Goal: Transaction & Acquisition: Obtain resource

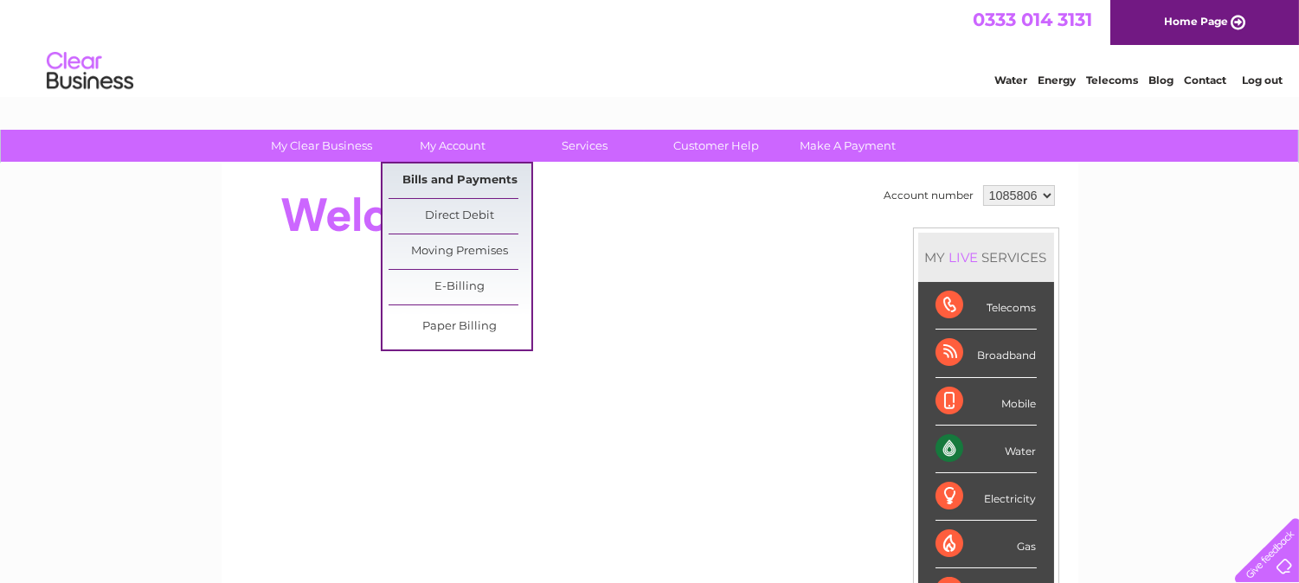
click at [457, 178] on link "Bills and Payments" at bounding box center [460, 181] width 143 height 35
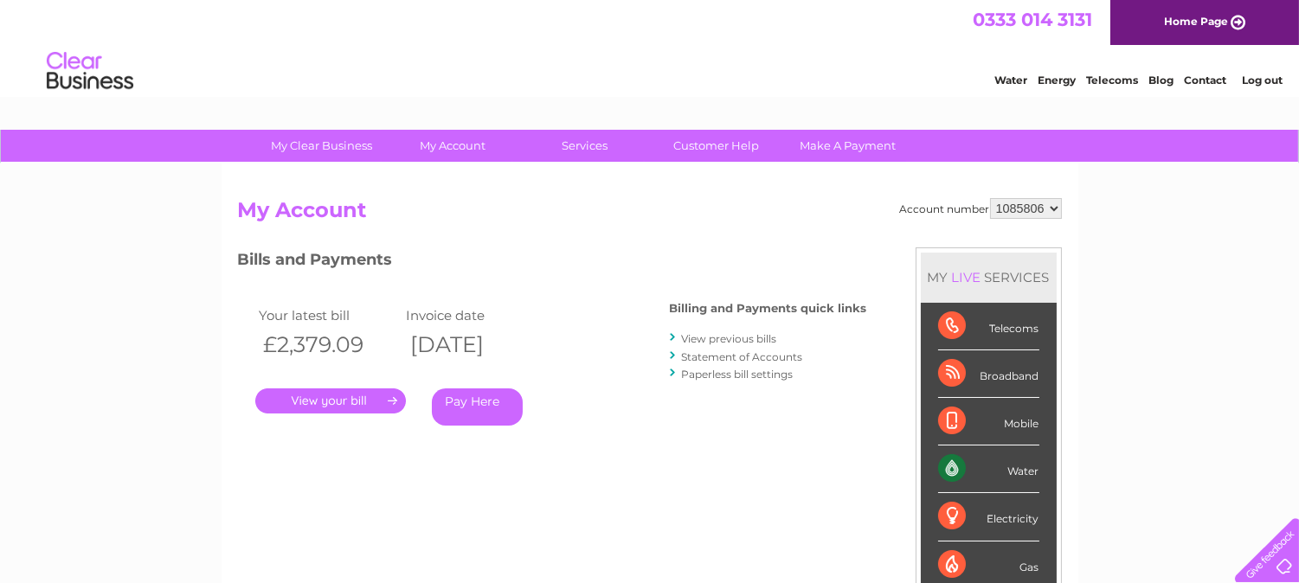
click at [742, 339] on link "View previous bills" at bounding box center [729, 338] width 95 height 13
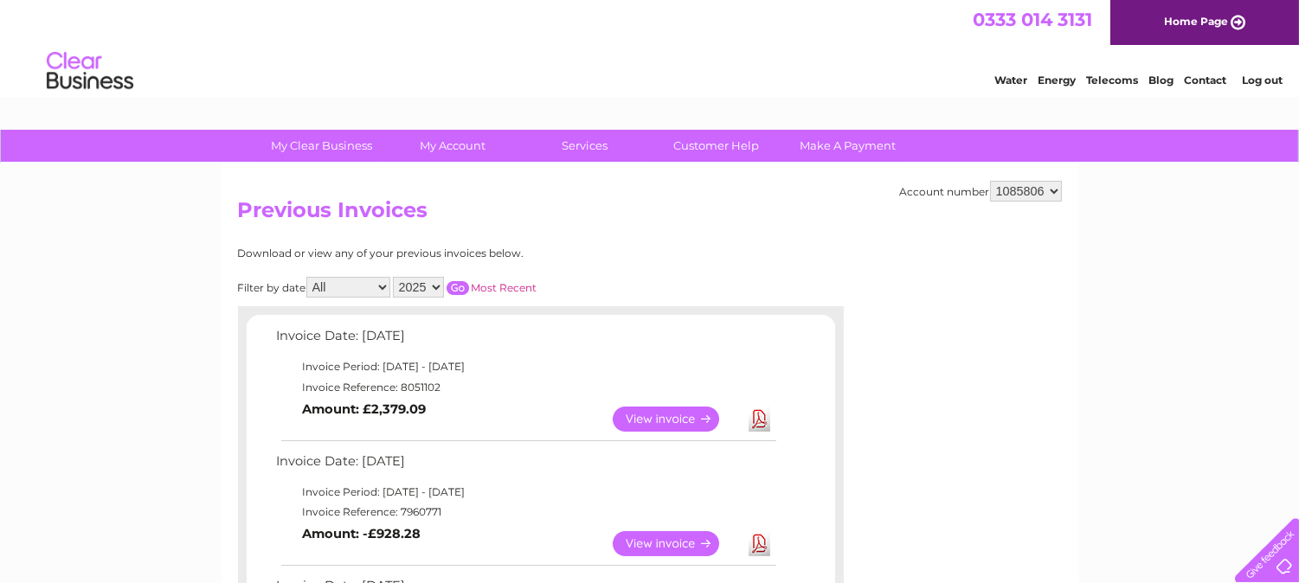
click at [645, 409] on link "View" at bounding box center [676, 419] width 127 height 25
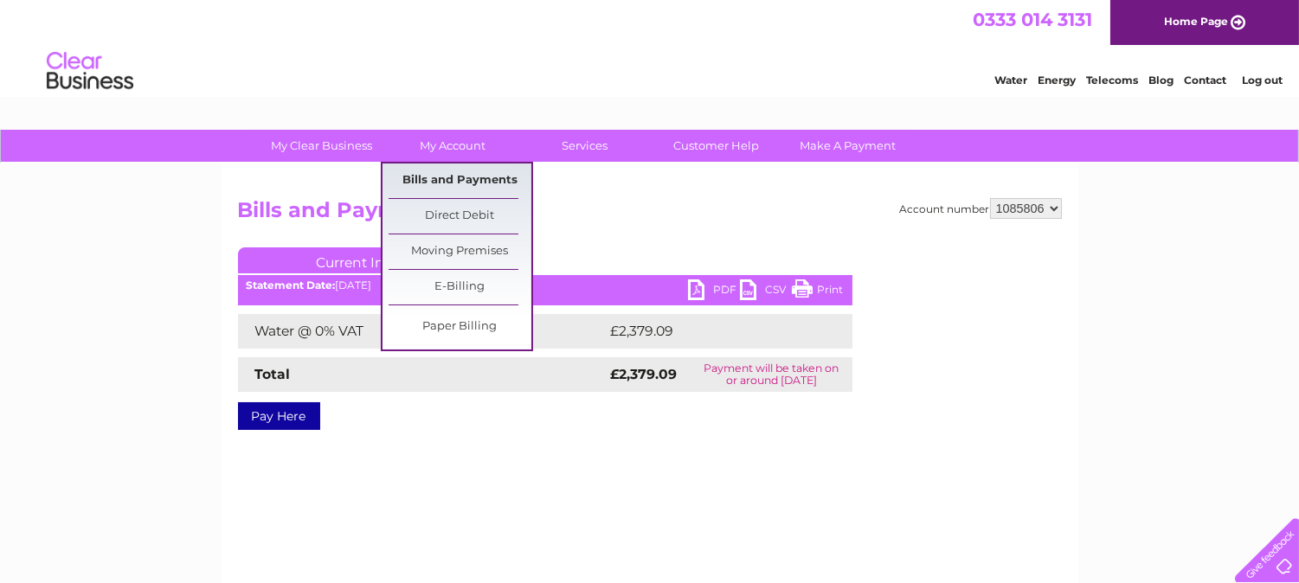
click at [469, 175] on link "Bills and Payments" at bounding box center [460, 181] width 143 height 35
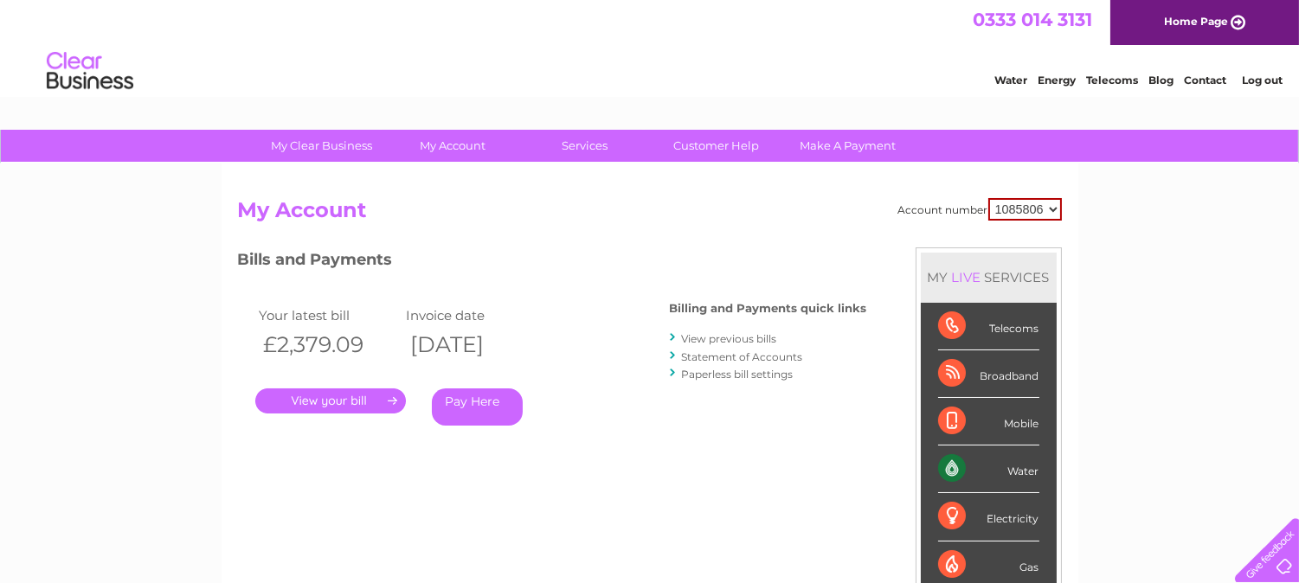
click at [732, 333] on link "View previous bills" at bounding box center [729, 338] width 95 height 13
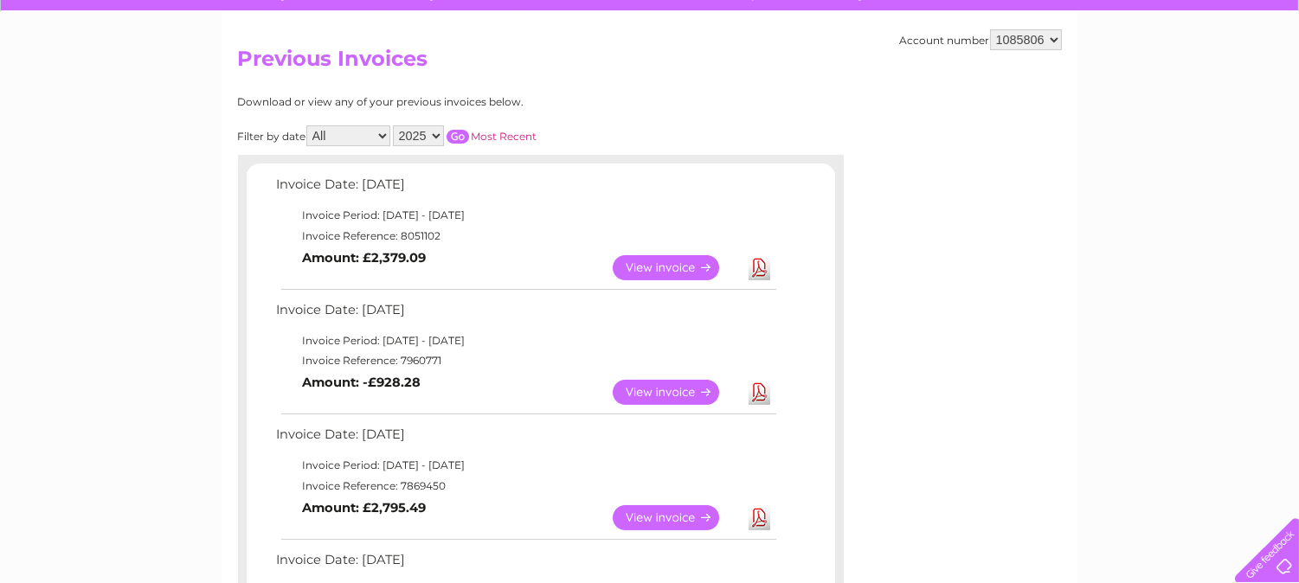
scroll to position [192, 0]
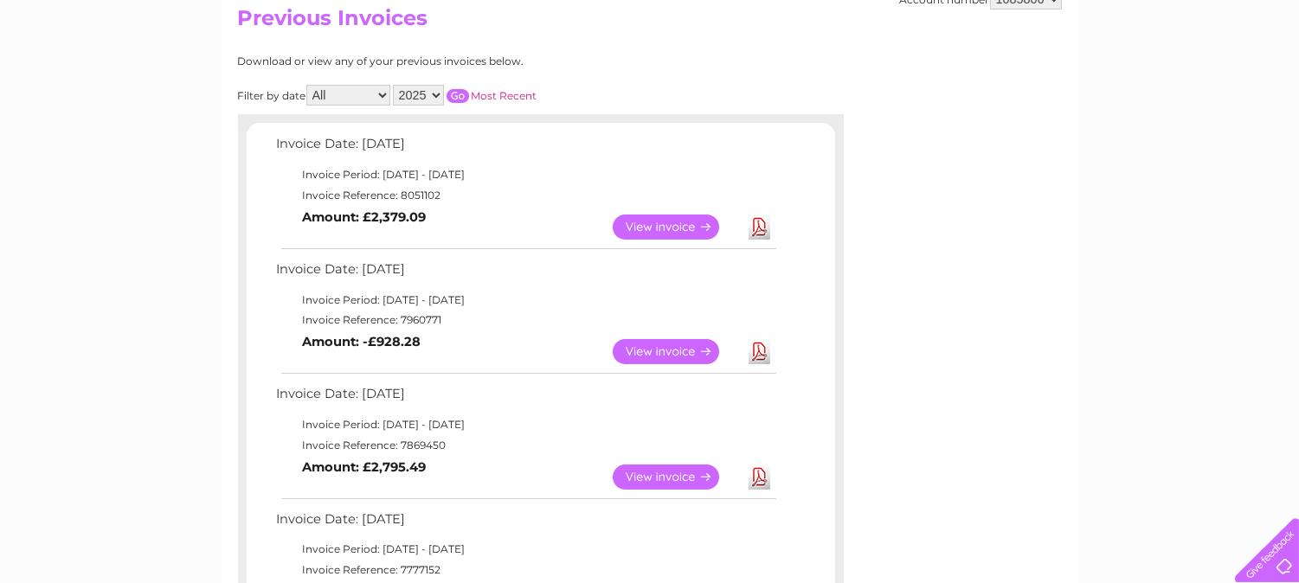
click at [647, 469] on link "View" at bounding box center [676, 477] width 127 height 25
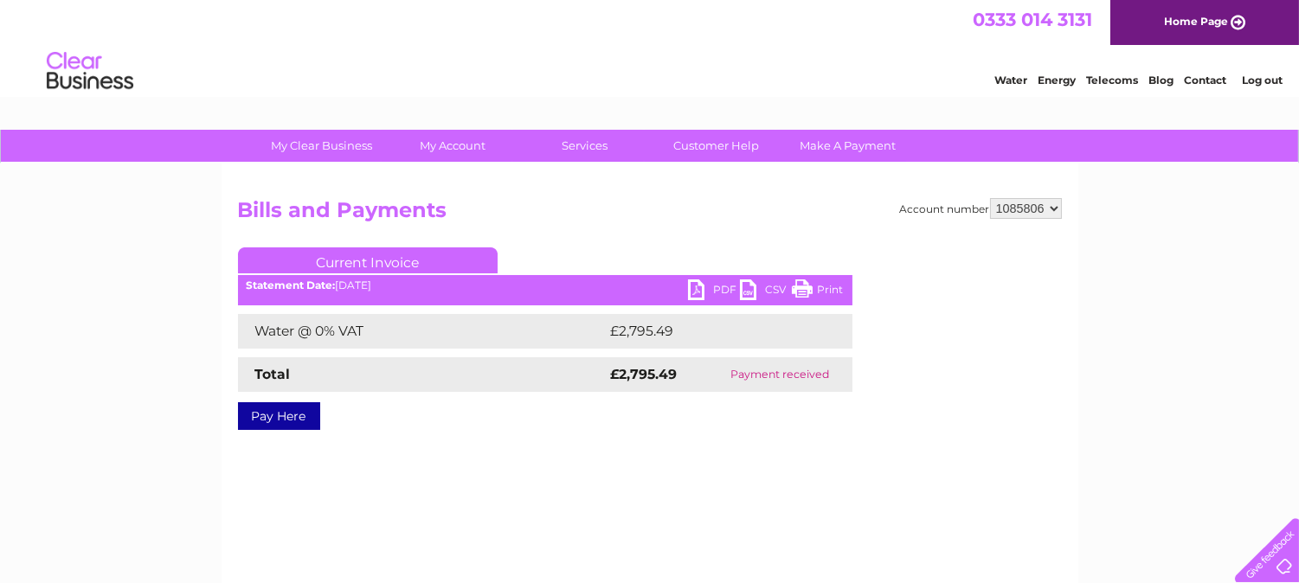
click at [714, 284] on link "PDF" at bounding box center [714, 291] width 52 height 25
